Goal: Book appointment/travel/reservation

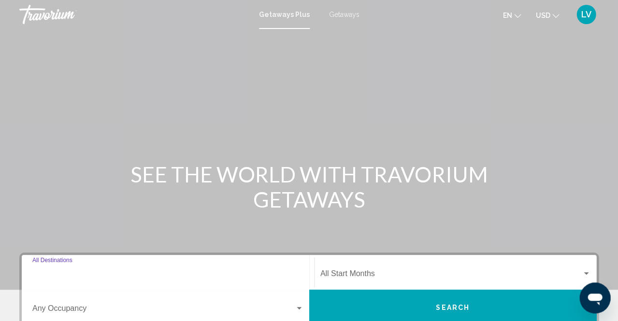
click at [68, 272] on input "Destination All Destinations" at bounding box center [167, 276] width 271 height 9
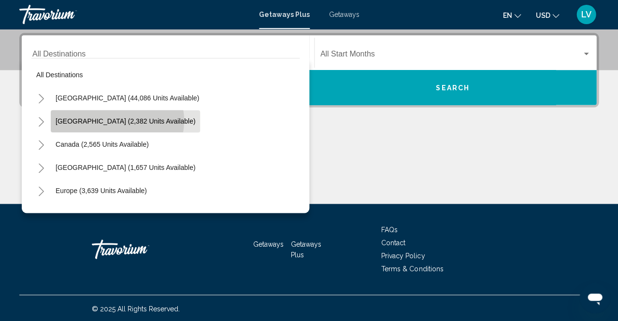
click at [117, 120] on span "[GEOGRAPHIC_DATA] (2,382 units available)" at bounding box center [126, 121] width 140 height 8
type input "**********"
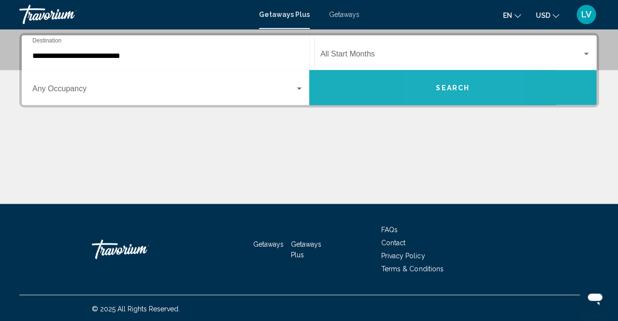
click at [438, 87] on span "Search" at bounding box center [453, 88] width 34 height 8
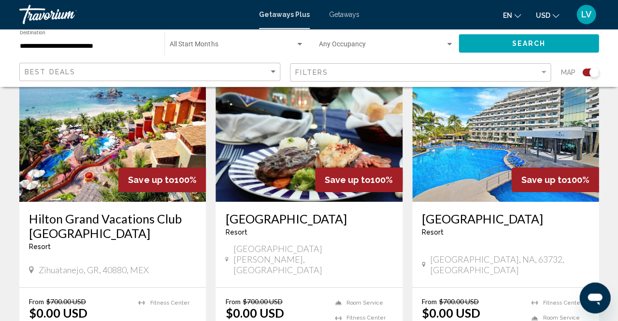
scroll to position [729, 0]
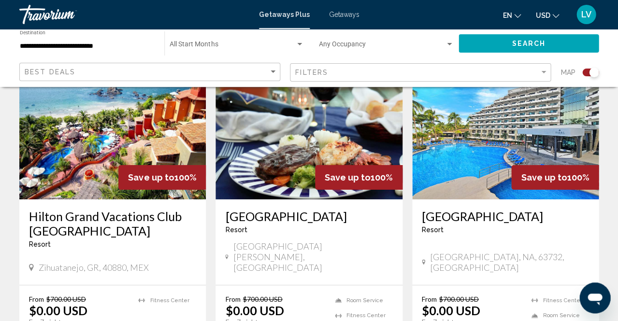
click at [474, 216] on h3 "[GEOGRAPHIC_DATA]" at bounding box center [505, 216] width 167 height 14
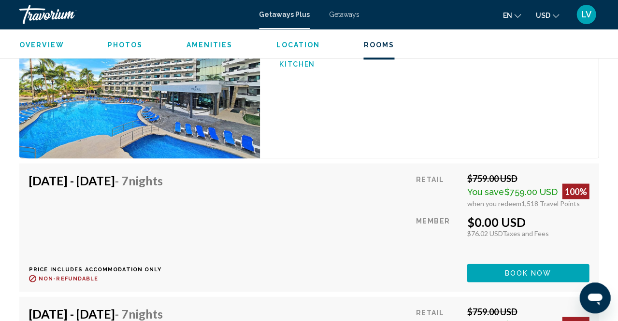
scroll to position [1929, 0]
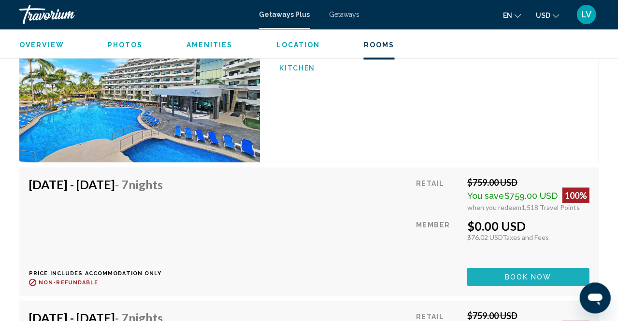
click at [516, 273] on span "Book now" at bounding box center [527, 277] width 47 height 8
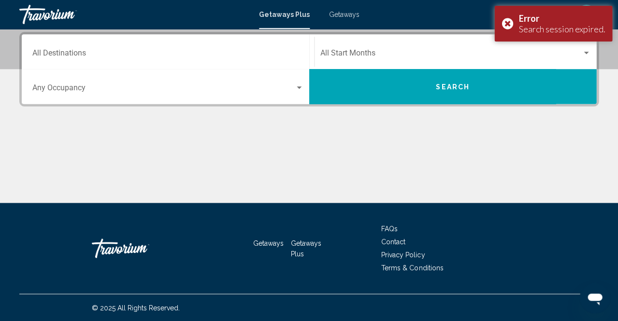
scroll to position [220, 0]
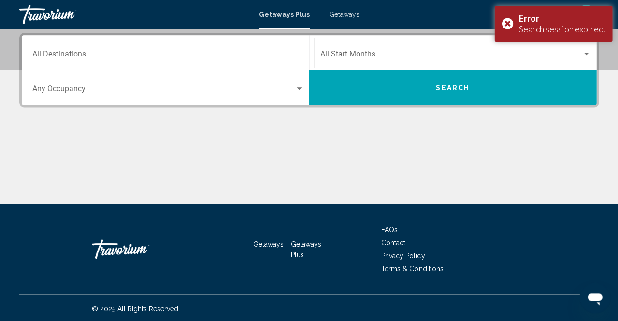
click at [344, 15] on span "Getaways" at bounding box center [344, 15] width 30 height 8
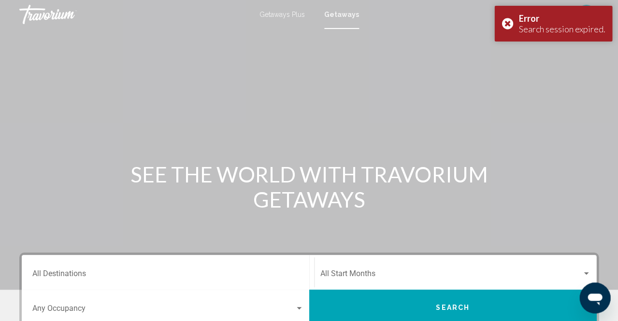
click at [93, 267] on div "Destination All Destinations" at bounding box center [167, 273] width 271 height 30
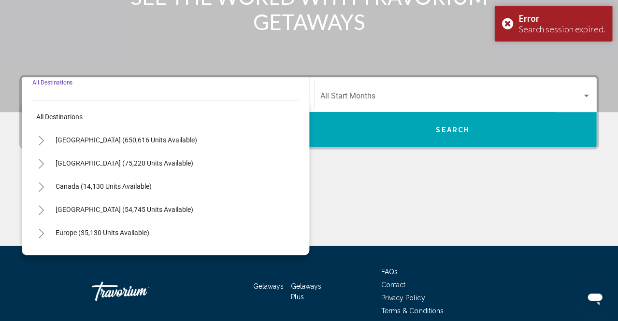
scroll to position [220, 0]
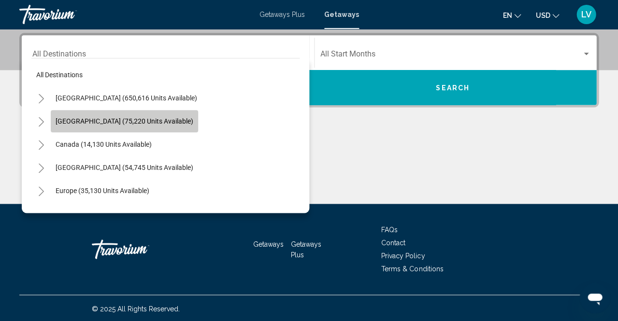
click at [140, 119] on span "[GEOGRAPHIC_DATA] (75,220 units available)" at bounding box center [125, 121] width 138 height 8
type input "**********"
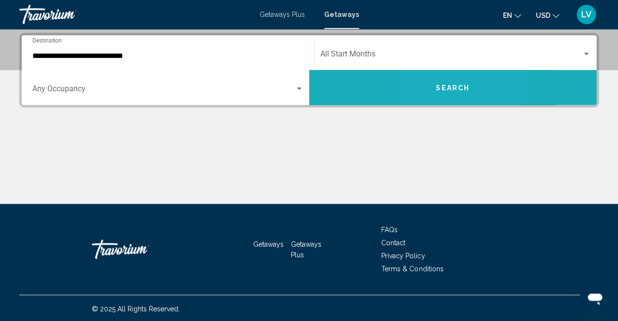
click at [438, 97] on button "Search" at bounding box center [452, 87] width 287 height 35
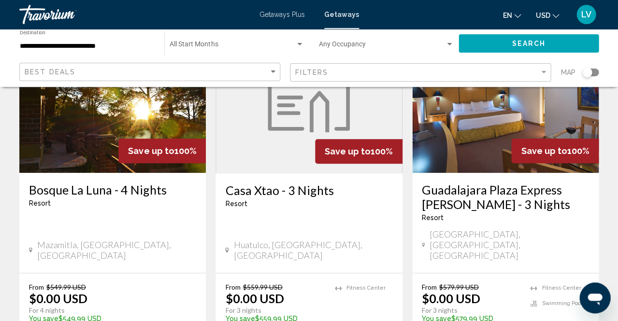
scroll to position [113, 0]
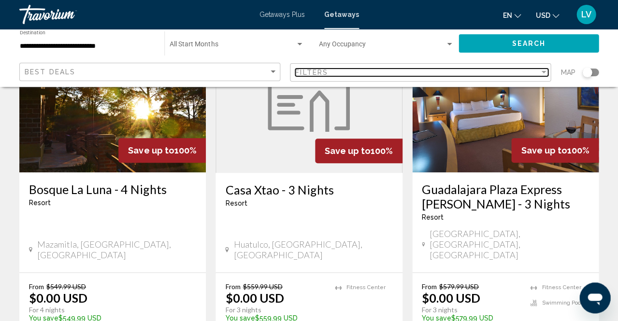
click at [542, 71] on div "Filter" at bounding box center [543, 73] width 9 height 8
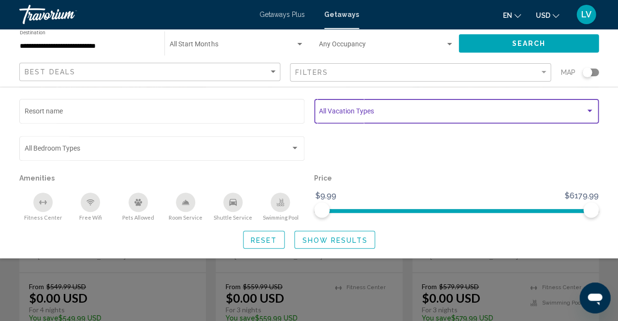
click at [544, 115] on span "Search widget" at bounding box center [452, 113] width 266 height 8
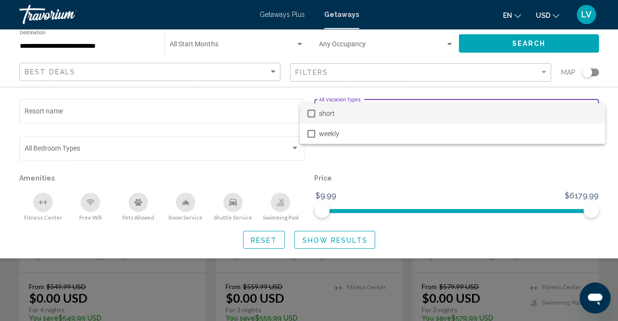
click at [87, 148] on div at bounding box center [309, 160] width 618 height 321
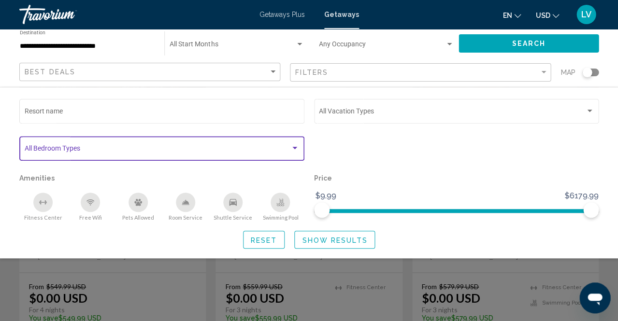
click at [87, 148] on span "Search widget" at bounding box center [158, 150] width 266 height 8
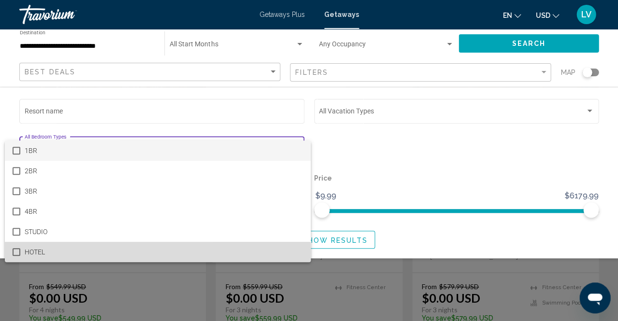
click at [16, 253] on mat-pseudo-checkbox at bounding box center [17, 252] width 8 height 8
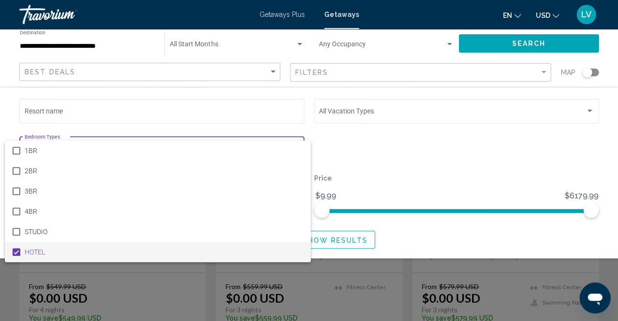
click at [549, 43] on div at bounding box center [309, 160] width 618 height 321
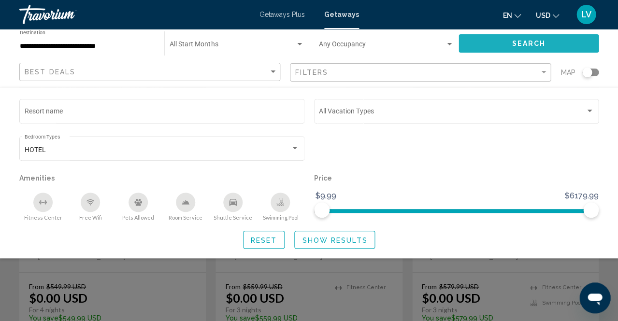
click at [549, 43] on button "Search" at bounding box center [529, 43] width 140 height 18
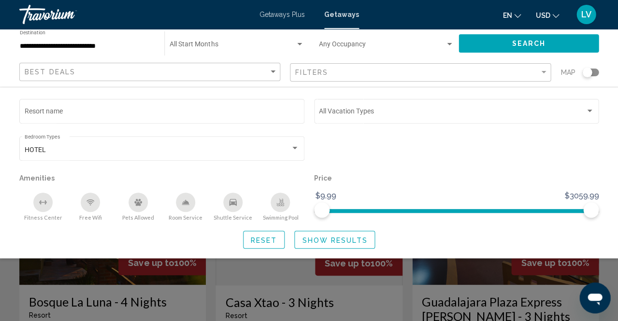
click at [211, 287] on div "Search widget" at bounding box center [309, 233] width 618 height 176
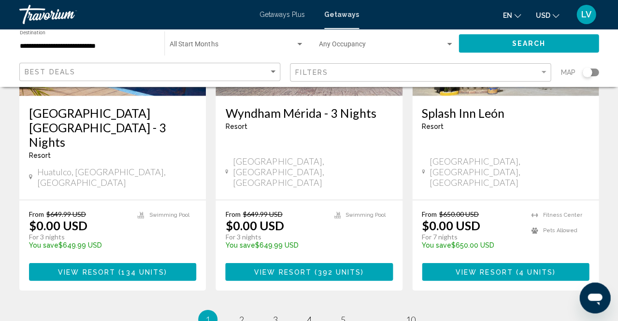
scroll to position [1281, 0]
